Goal: Information Seeking & Learning: Learn about a topic

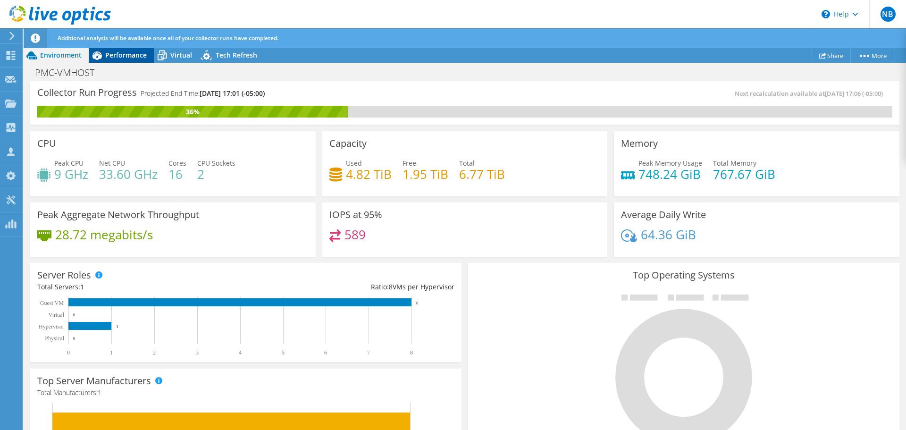
click at [121, 50] on span "Performance" at bounding box center [126, 54] width 42 height 9
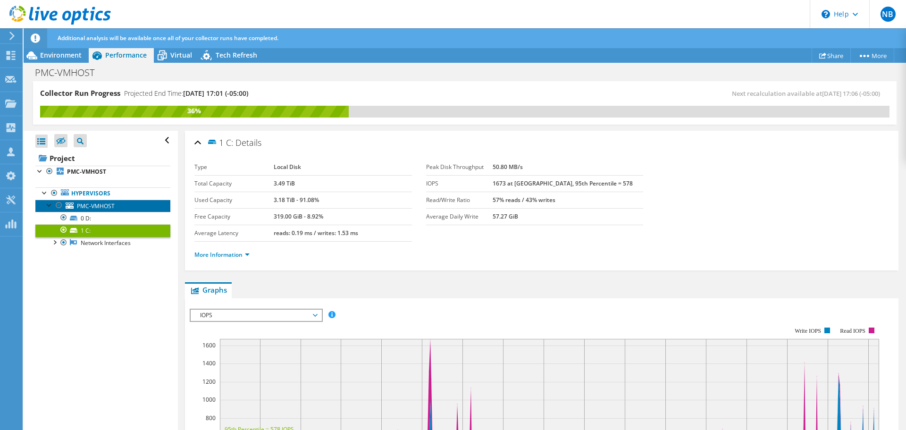
click at [86, 203] on span "PMC-VMHOST" at bounding box center [96, 206] width 38 height 8
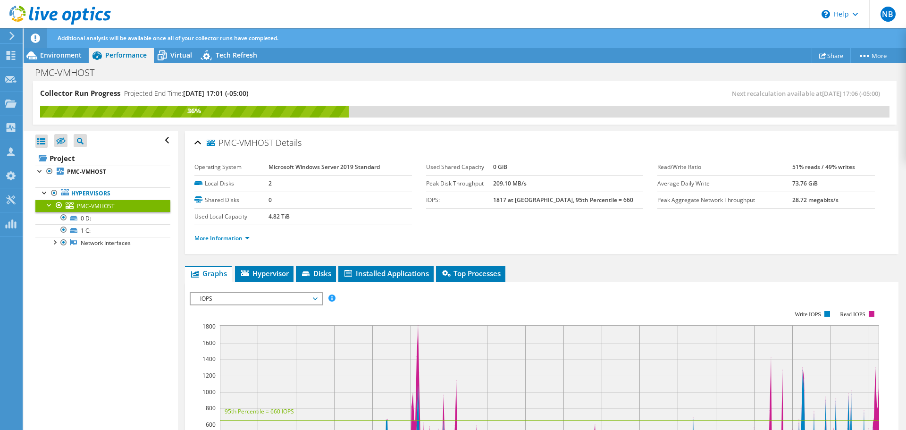
click at [272, 299] on span "IOPS" at bounding box center [255, 298] width 121 height 11
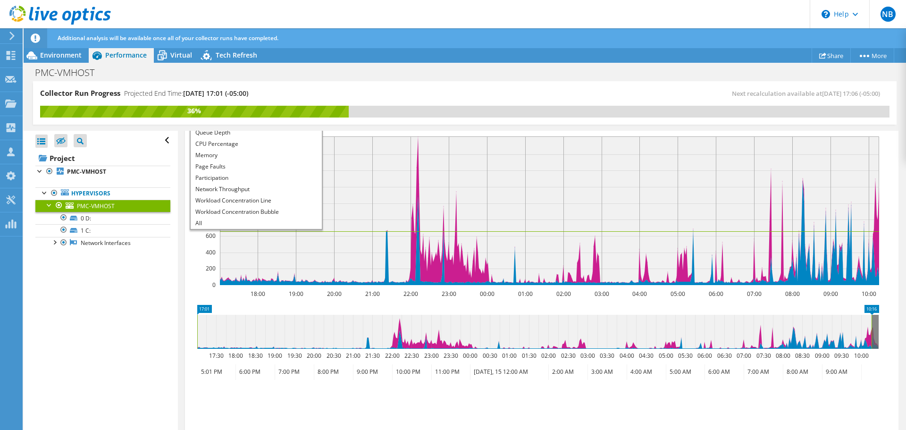
scroll to position [236, 0]
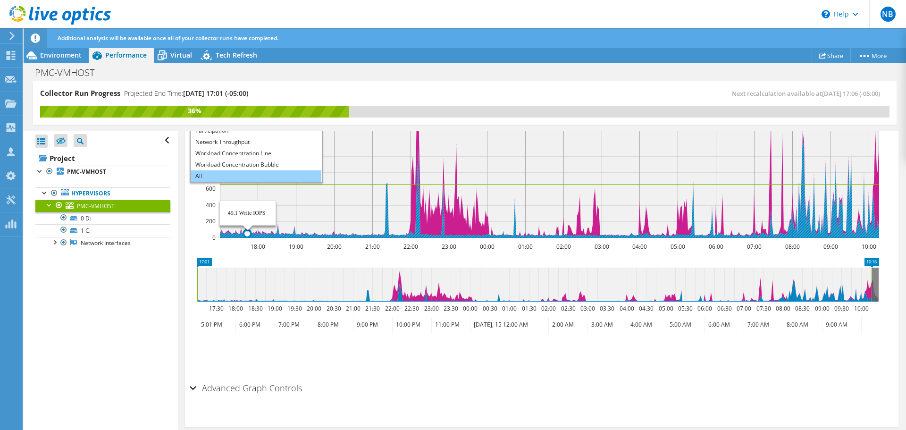
click at [243, 174] on li "All" at bounding box center [256, 175] width 131 height 11
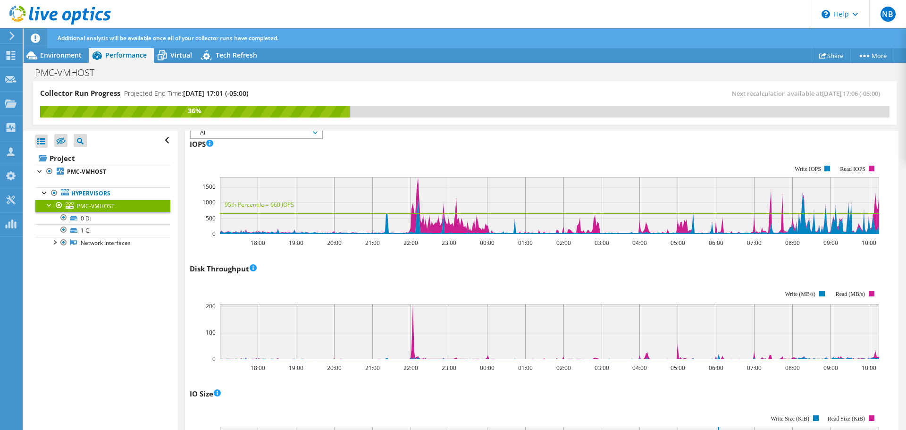
scroll to position [0, 0]
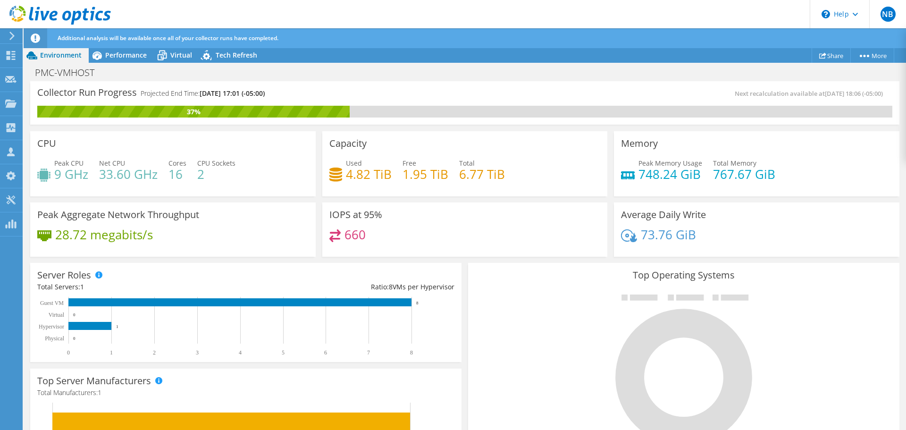
drag, startPoint x: 477, startPoint y: 201, endPoint x: 463, endPoint y: 138, distance: 63.8
click at [463, 138] on div "Capacity Used 4.82 TiB Free 1.95 TiB Total 6.77 TiB" at bounding box center [464, 163] width 285 height 65
click at [122, 51] on span "Performance" at bounding box center [126, 54] width 42 height 9
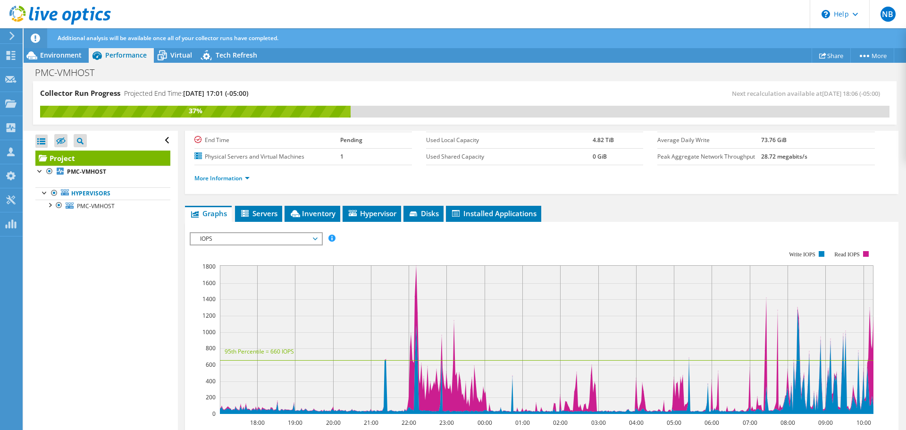
scroll to position [46, 0]
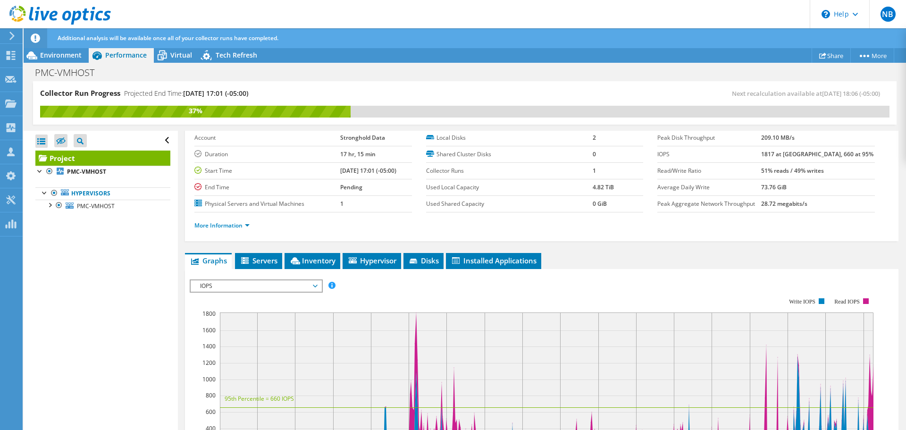
click at [245, 285] on span "IOPS" at bounding box center [255, 285] width 121 height 11
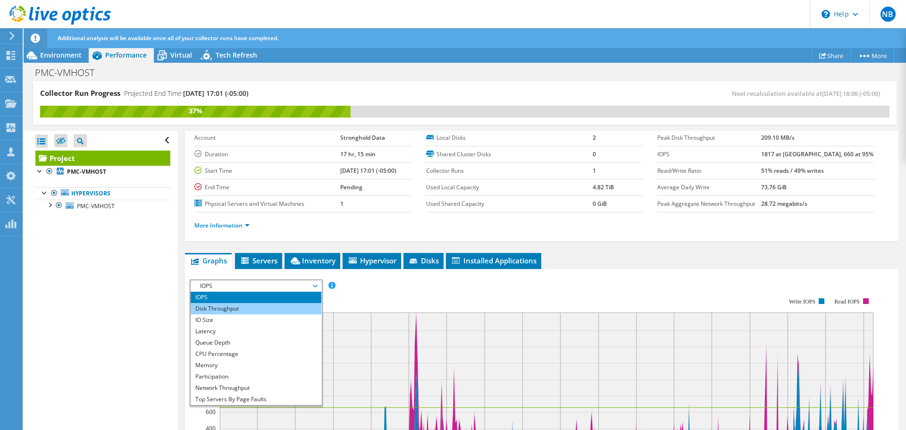
scroll to position [34, 0]
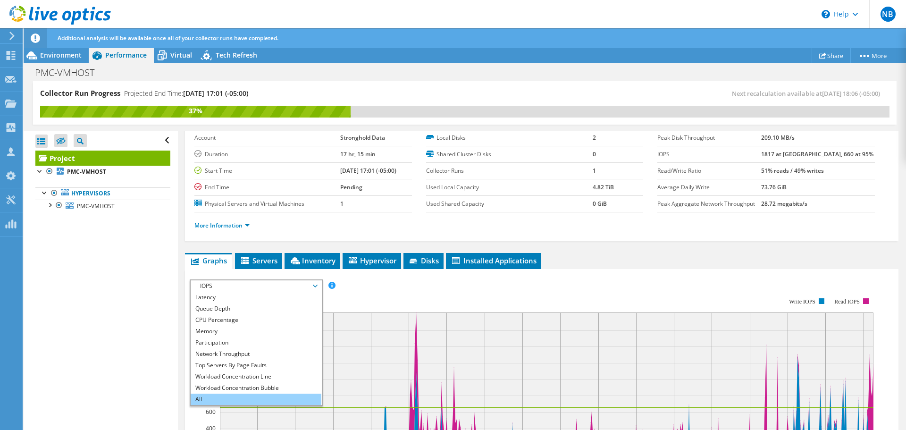
click at [255, 395] on li "All" at bounding box center [256, 398] width 131 height 11
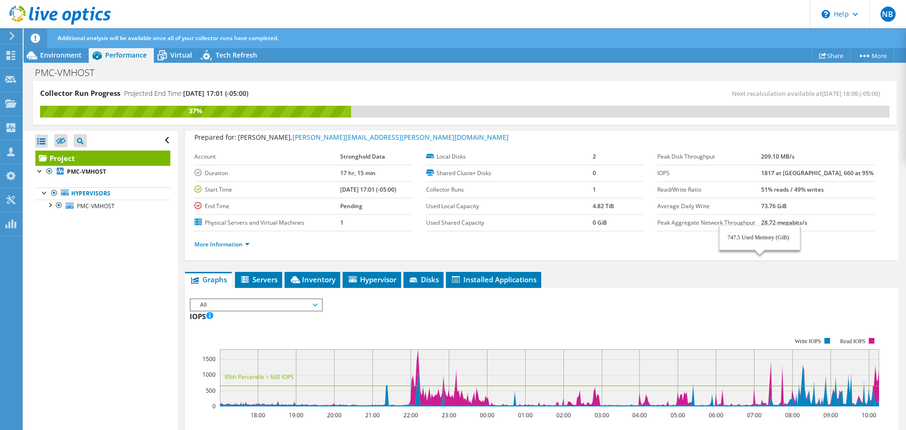
scroll to position [0, 0]
